Goal: Navigation & Orientation: Find specific page/section

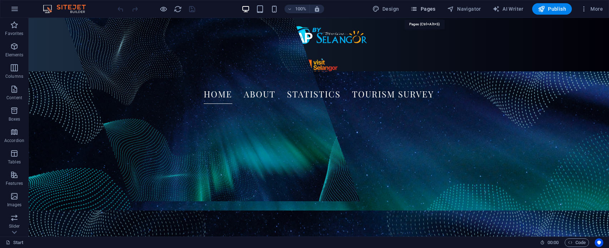
click at [423, 6] on span "Pages" at bounding box center [422, 8] width 25 height 7
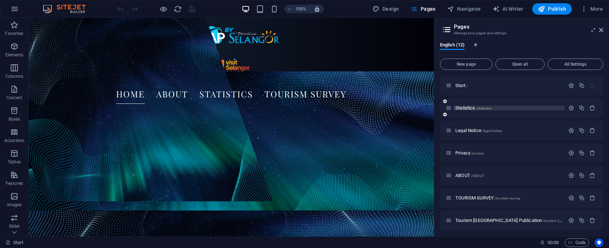
click at [499, 106] on p "Statistics /statistics" at bounding box center [508, 108] width 107 height 5
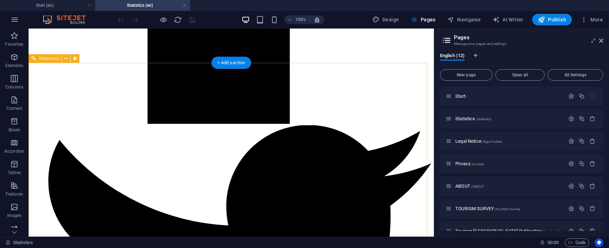
scroll to position [1095, 0]
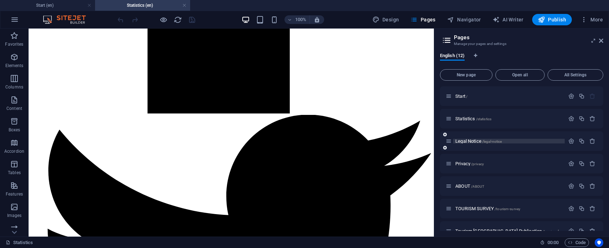
click at [483, 140] on span "/legal-notice" at bounding box center [492, 142] width 20 height 4
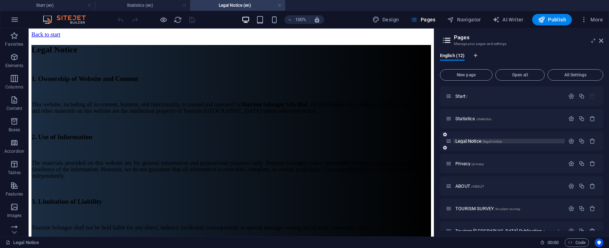
scroll to position [0, 0]
click at [470, 163] on span "Privacy /privacy" at bounding box center [469, 163] width 29 height 5
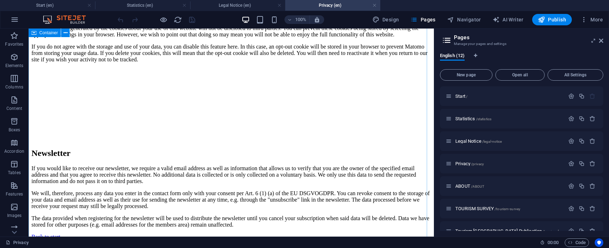
scroll to position [1572, 0]
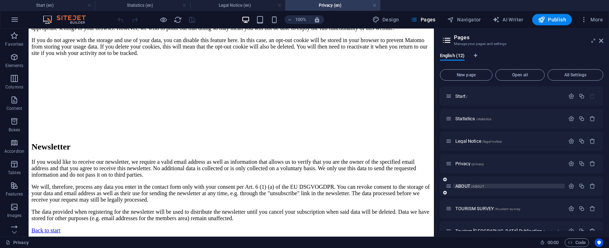
click at [472, 185] on span "/ABOUT" at bounding box center [477, 187] width 13 height 4
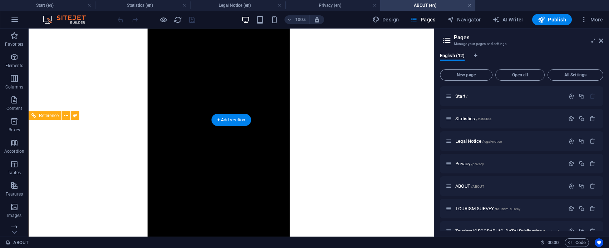
scroll to position [1057, 0]
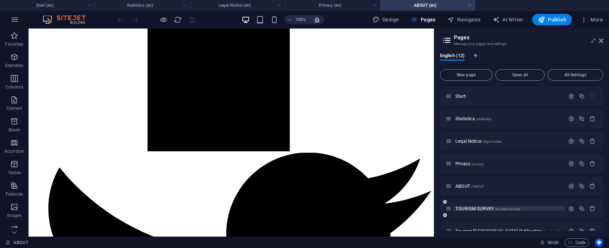
click at [499, 209] on span "/tourism-survey" at bounding box center [507, 209] width 26 height 4
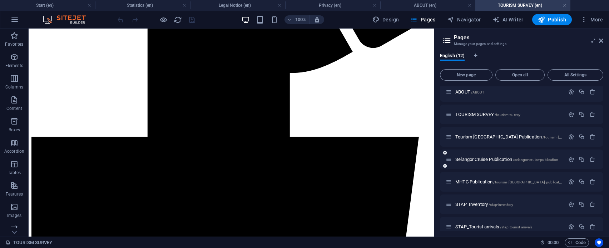
scroll to position [95, 0]
click at [512, 136] on span "Tourism [GEOGRAPHIC_DATA] Publication /tourism-[GEOGRAPHIC_DATA]-publication" at bounding box center [534, 136] width 158 height 5
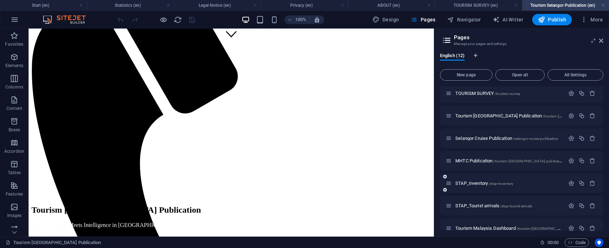
scroll to position [125, 0]
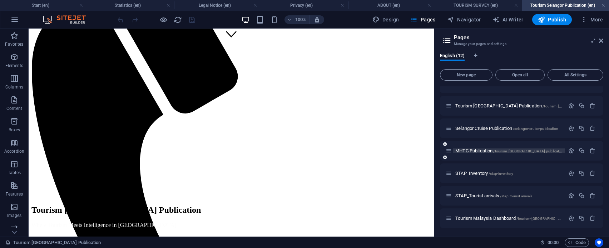
click at [507, 151] on span "/tourism-[GEOGRAPHIC_DATA]-publication-11" at bounding box center [531, 151] width 76 height 4
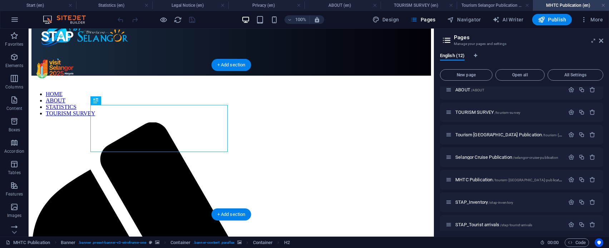
scroll to position [0, 0]
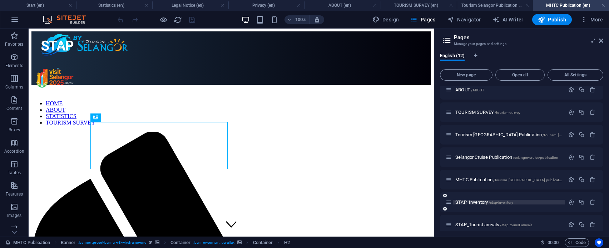
click at [477, 201] on span "STAP_Inventory /stap-inventory" at bounding box center [484, 202] width 58 height 5
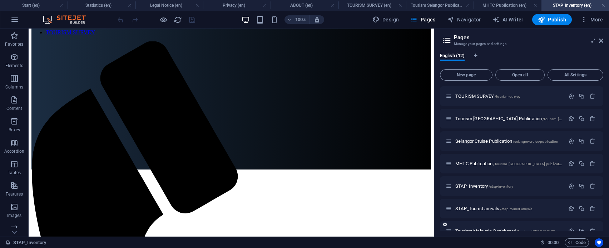
scroll to position [125, 0]
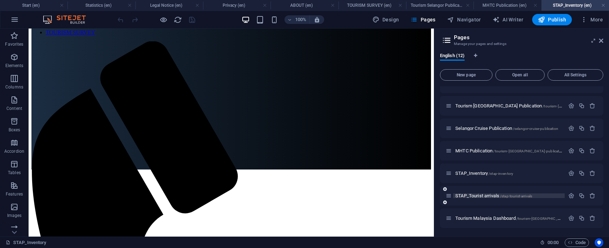
click at [481, 197] on span "STAP_Tourist arrivals /stap-tourist-arrivals" at bounding box center [493, 195] width 77 height 5
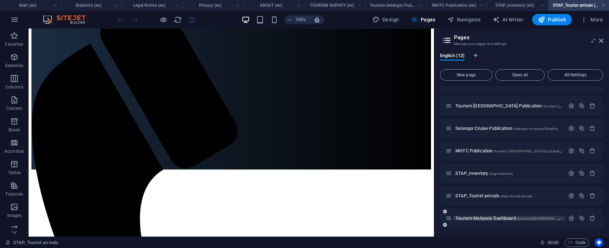
click at [491, 219] on span "Tourism Malaysia Dashboard /tourism-[GEOGRAPHIC_DATA]-dashboard" at bounding box center [520, 218] width 131 height 5
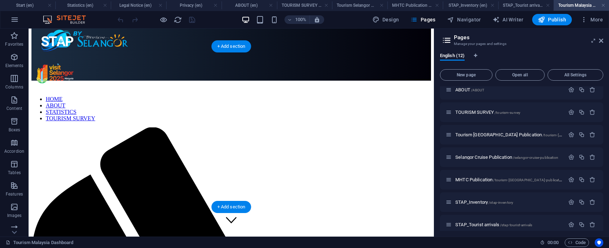
scroll to position [0, 0]
